Goal: Task Accomplishment & Management: Use online tool/utility

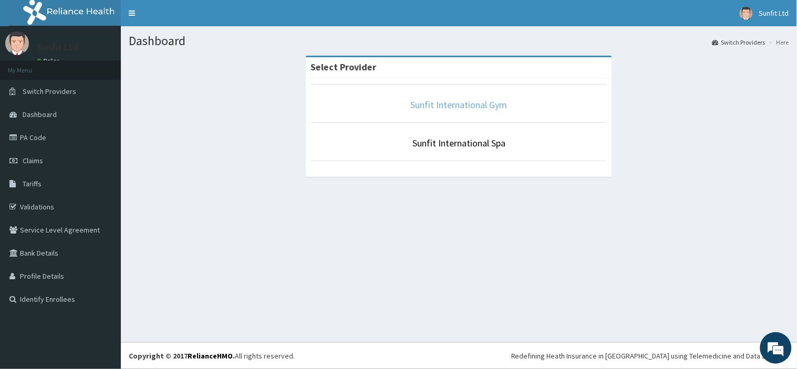
click at [460, 109] on link "Sunfit International Gym" at bounding box center [459, 105] width 97 height 12
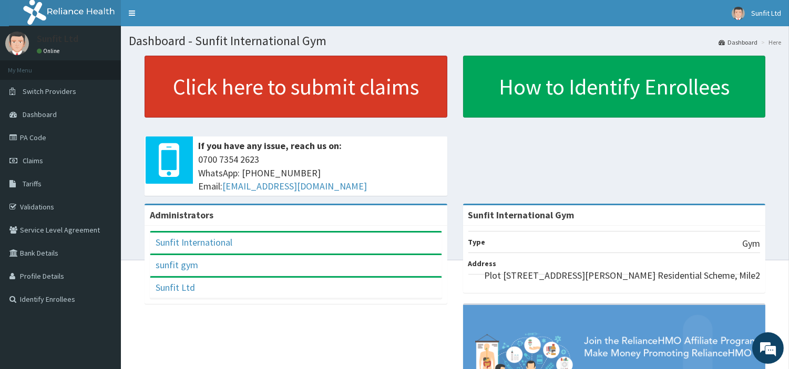
click at [294, 96] on link "Click here to submit claims" at bounding box center [295, 87] width 303 height 62
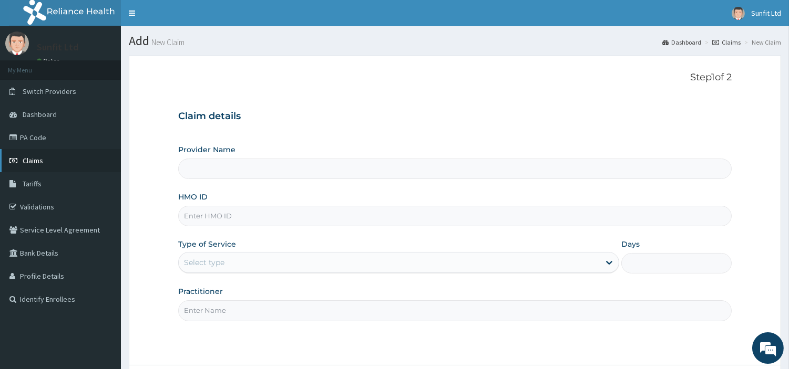
type input "Sunfit International Gym"
type input "1"
click at [34, 161] on span "Claims" at bounding box center [33, 160] width 20 height 9
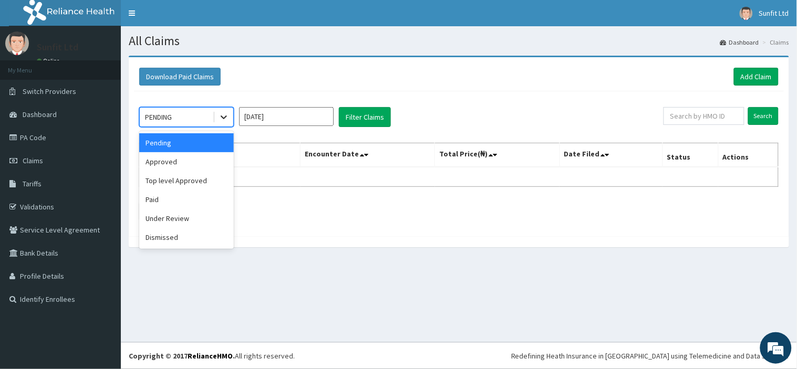
click at [224, 112] on icon at bounding box center [224, 117] width 11 height 11
click at [187, 162] on div "Approved" at bounding box center [186, 161] width 95 height 19
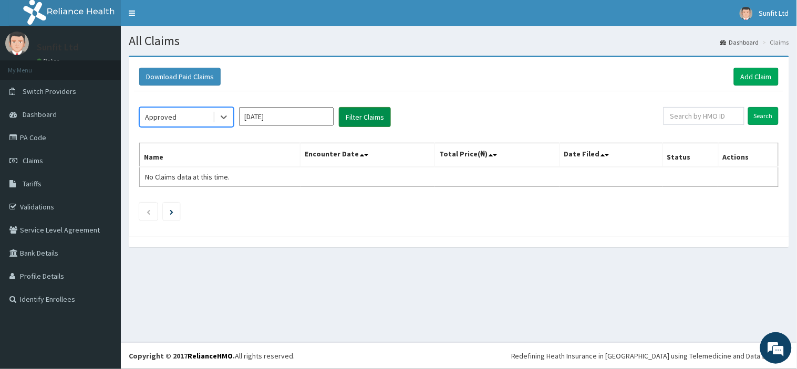
click at [363, 119] on button "Filter Claims" at bounding box center [365, 117] width 52 height 20
click at [357, 118] on button "Filter Claims" at bounding box center [365, 117] width 52 height 20
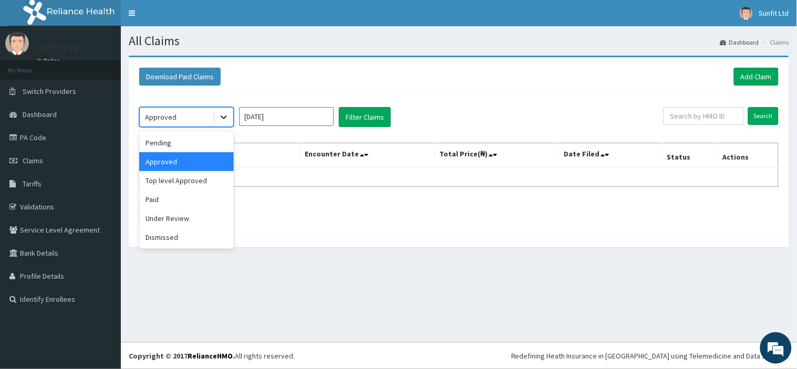
click at [227, 121] on icon at bounding box center [224, 117] width 11 height 11
click at [190, 203] on div "Paid" at bounding box center [186, 199] width 95 height 19
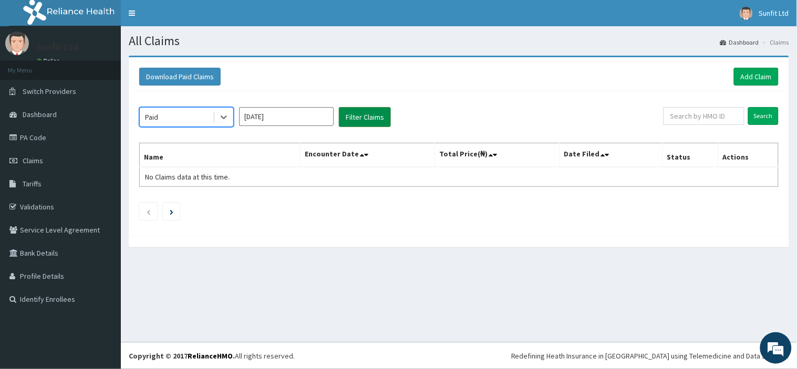
click at [360, 114] on button "Filter Claims" at bounding box center [365, 117] width 52 height 20
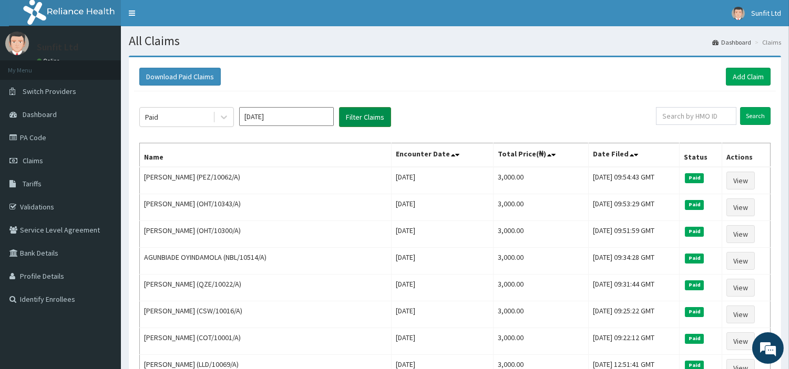
click at [339, 107] on button "Filter Claims" at bounding box center [365, 117] width 52 height 20
